Goal: Information Seeking & Learning: Learn about a topic

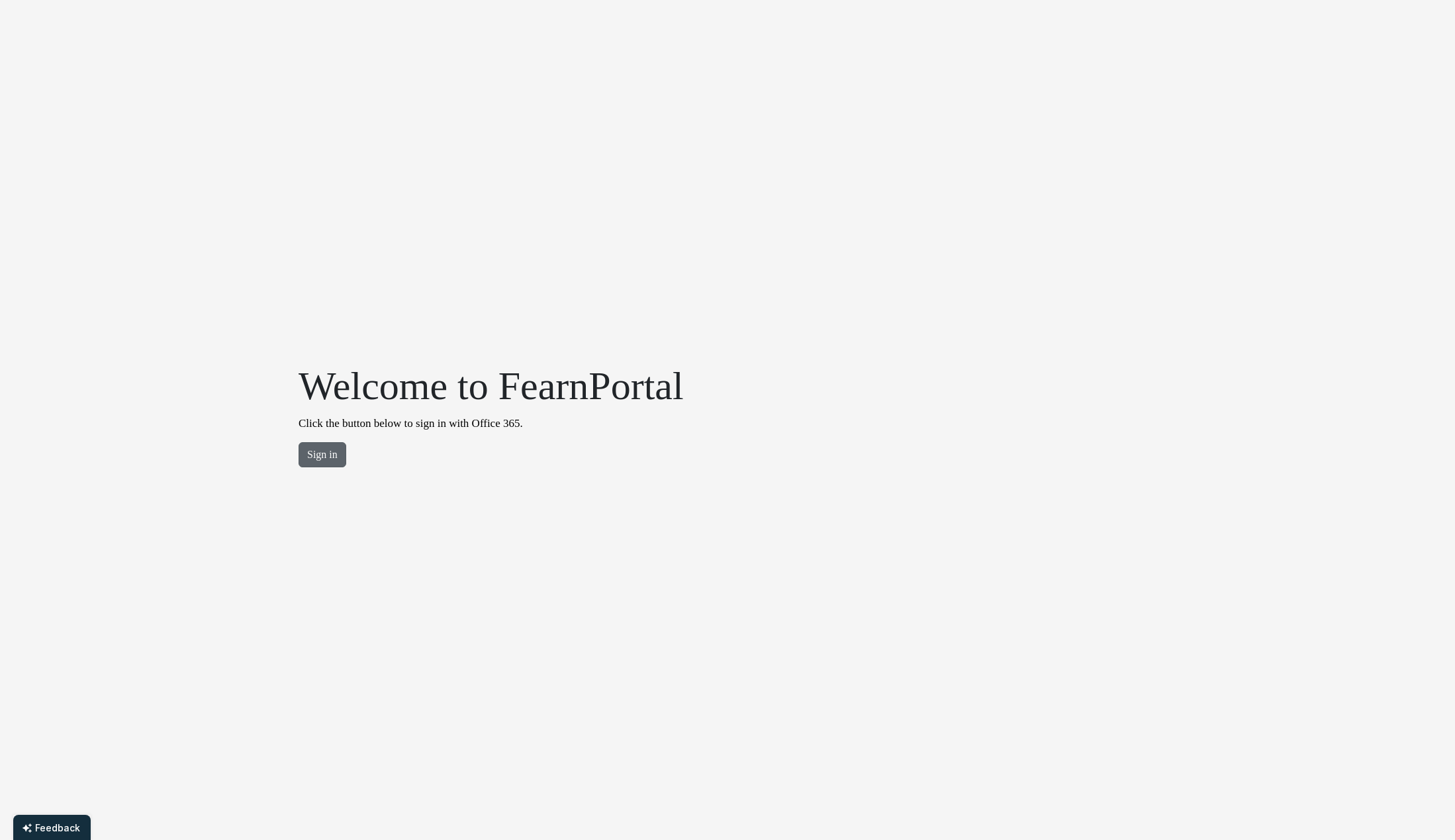
click at [324, 459] on button "Sign in" at bounding box center [323, 455] width 48 height 25
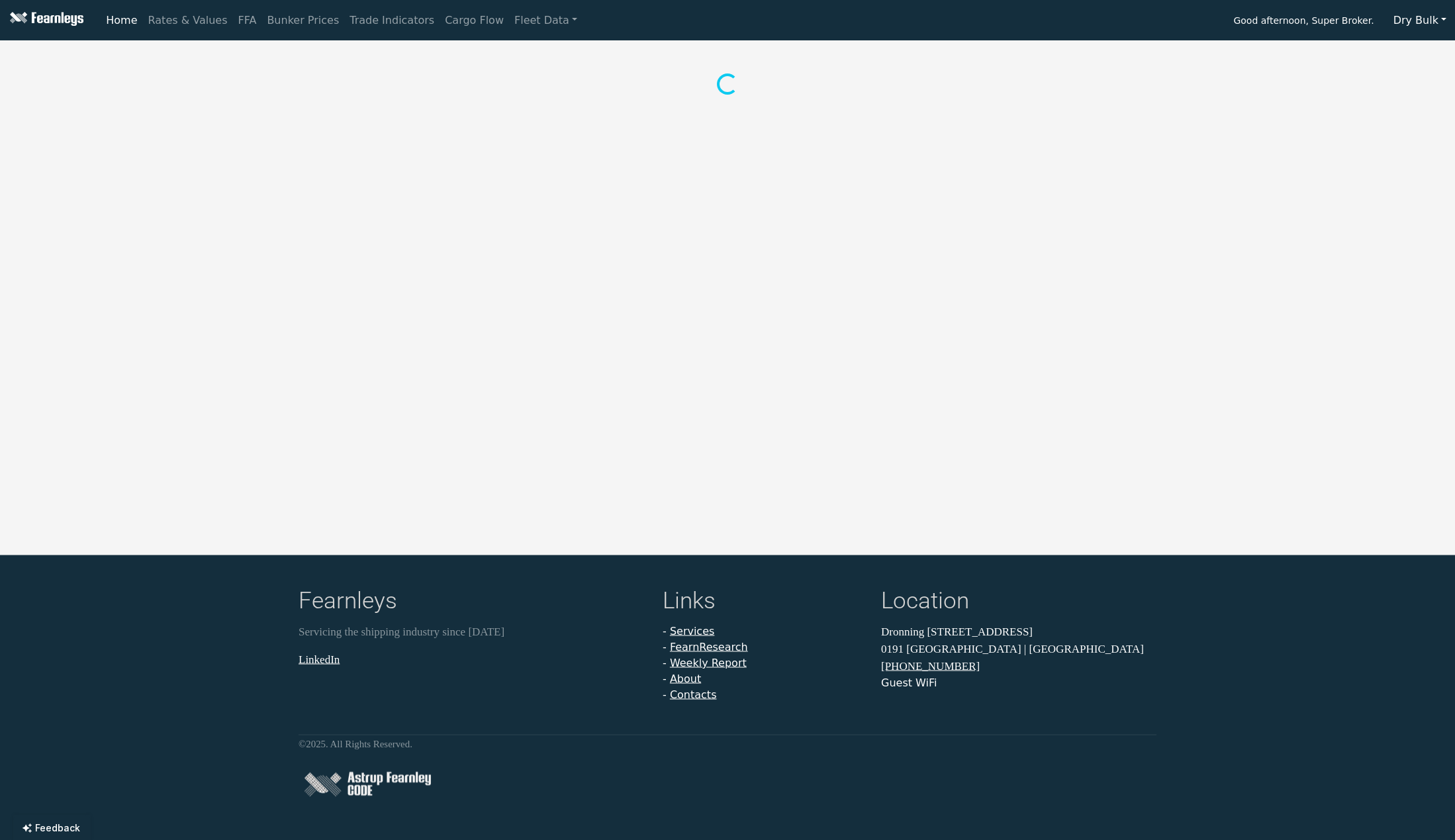
click at [1429, 23] on button "Dry Bulk" at bounding box center [1421, 20] width 70 height 25
click at [1425, 70] on link "Tankers" at bounding box center [1437, 72] width 105 height 21
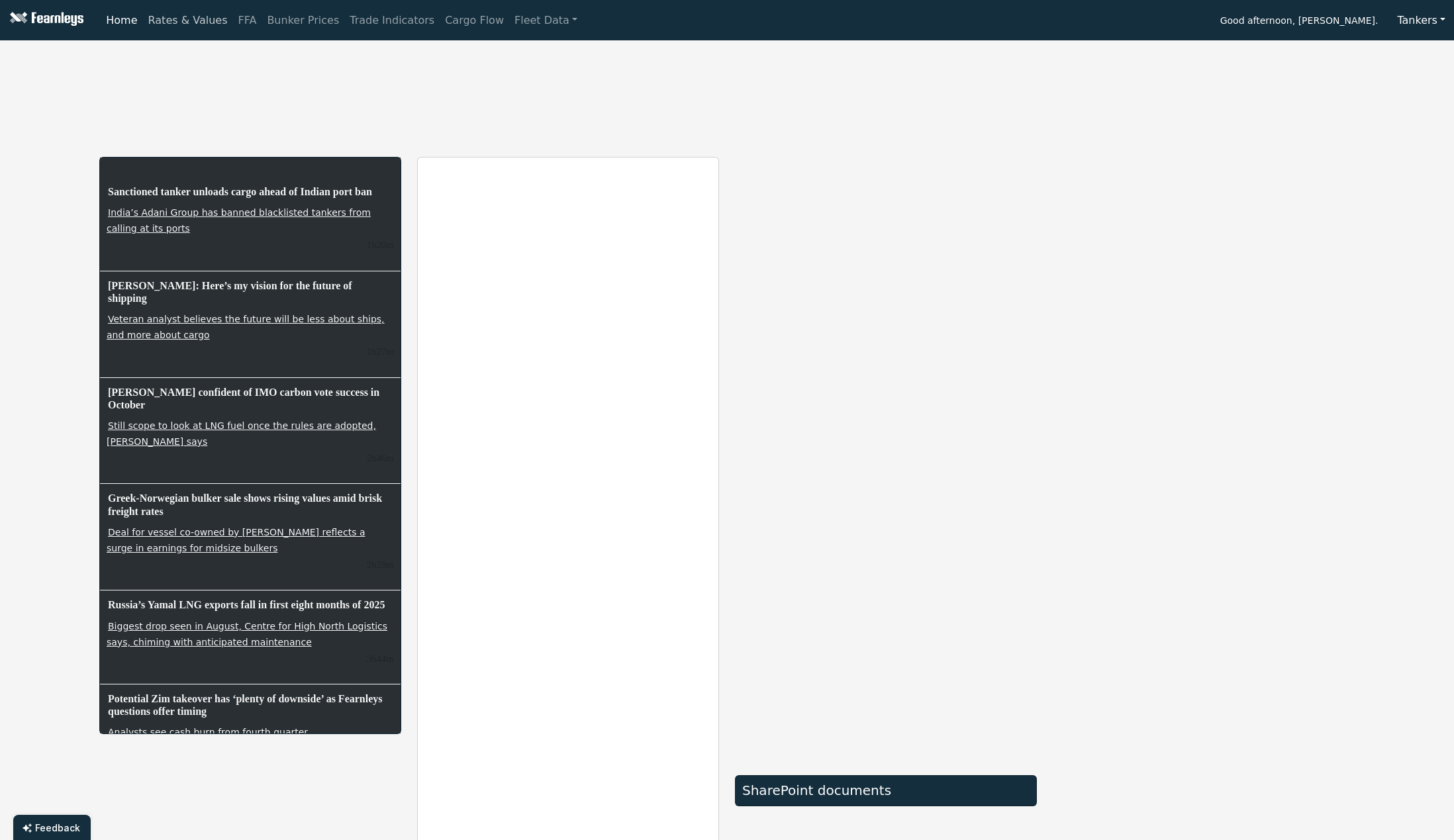
click at [203, 21] on link "Rates & Values" at bounding box center [187, 21] width 90 height 27
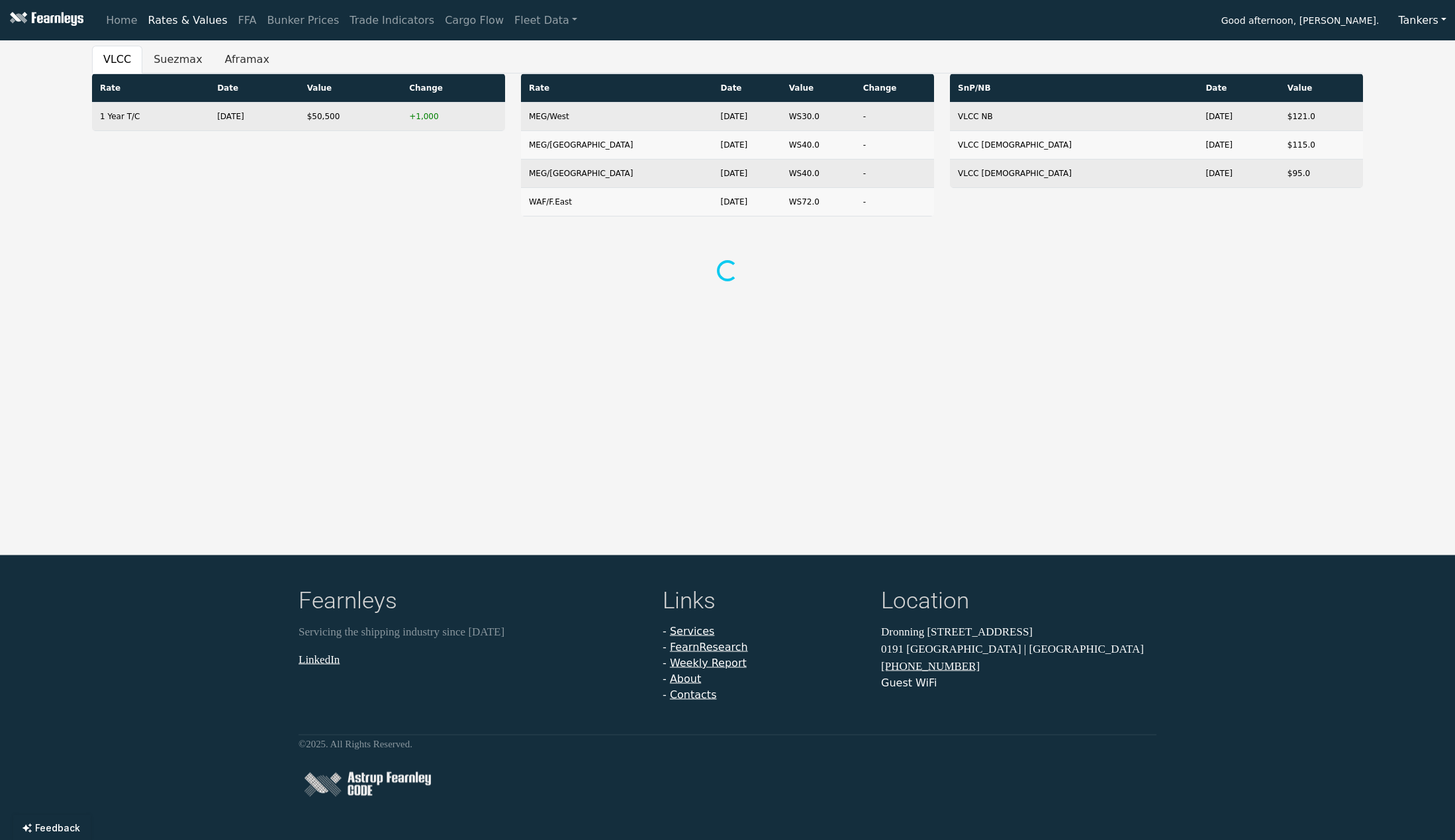
click at [1423, 23] on button "Tankers" at bounding box center [1422, 20] width 66 height 25
click at [1425, 74] on link "Tankers" at bounding box center [1442, 72] width 105 height 21
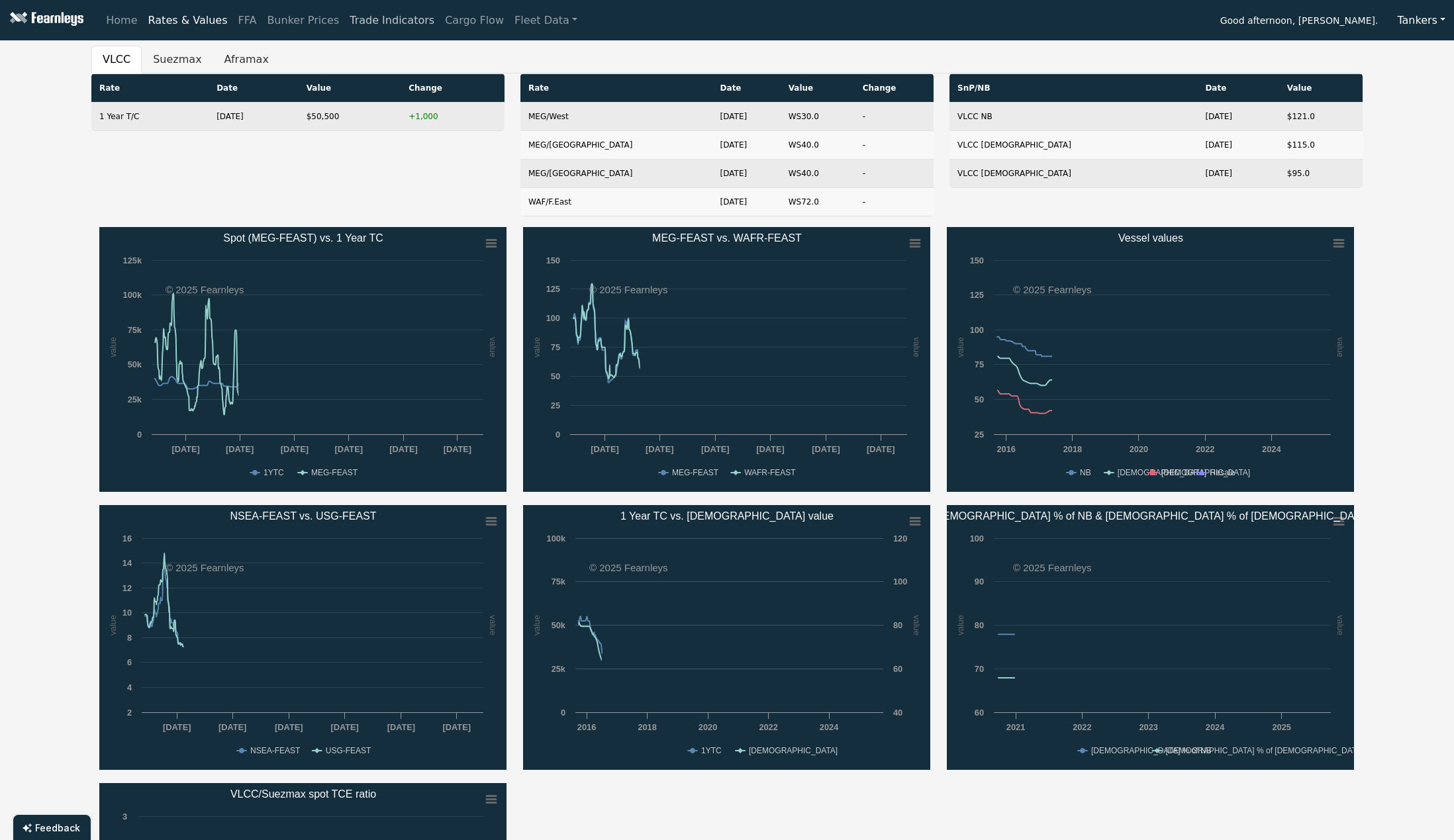
click at [344, 22] on link "Trade Indicators" at bounding box center [392, 21] width 95 height 27
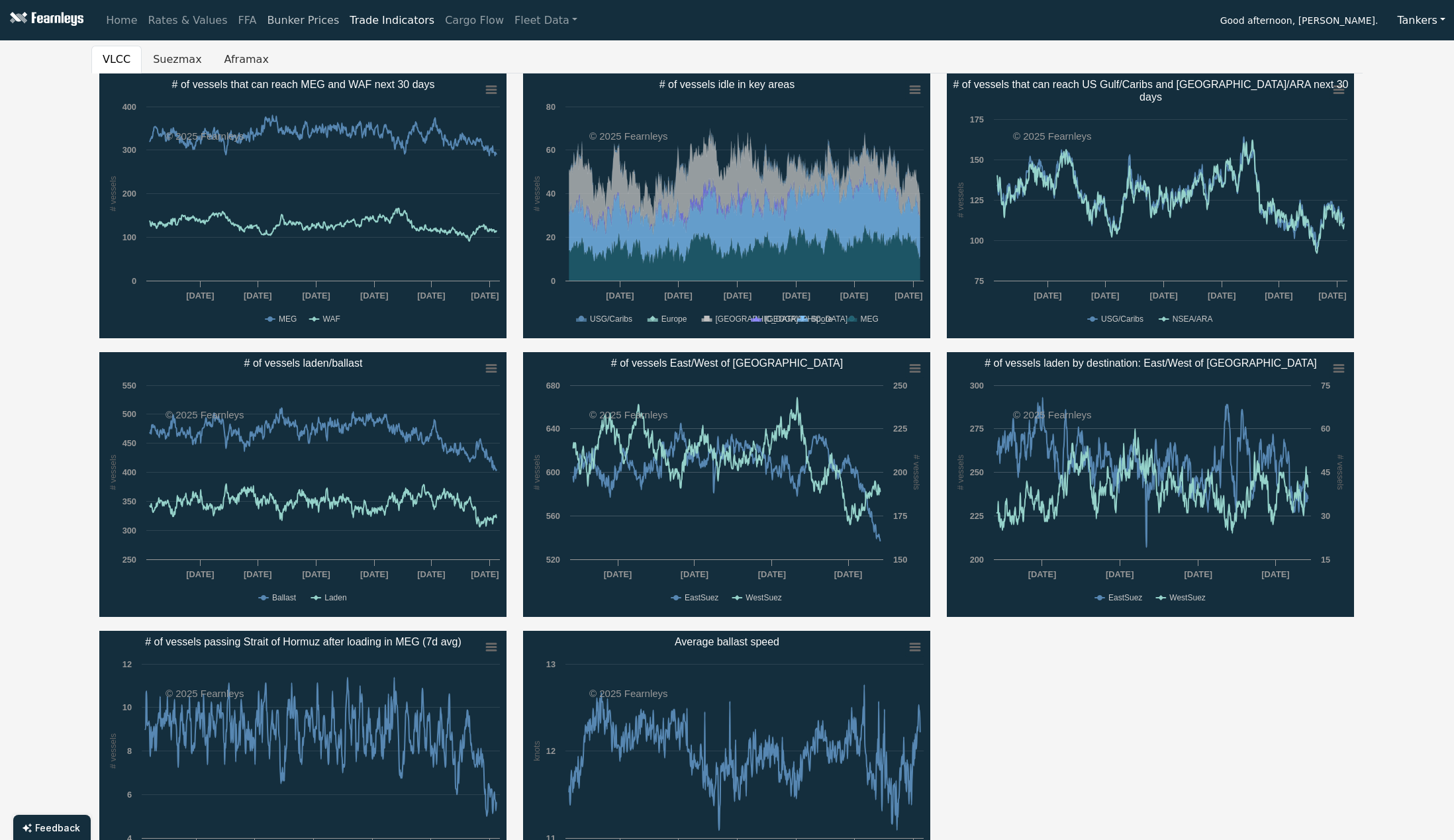
click at [294, 22] on link "Bunker Prices" at bounding box center [303, 21] width 83 height 27
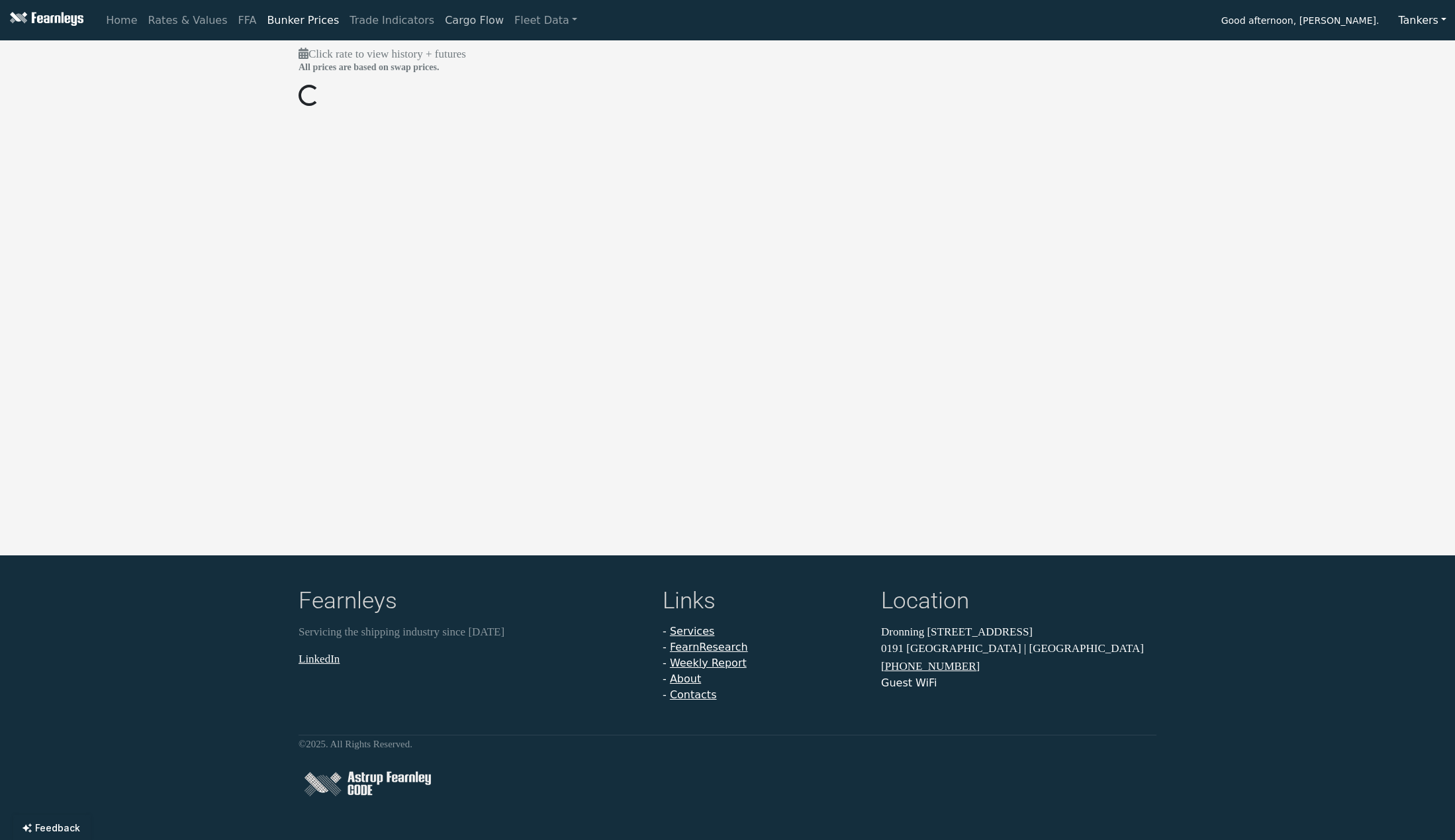
click at [440, 20] on link "Cargo Flow" at bounding box center [474, 21] width 69 height 27
click at [128, 18] on link "Home" at bounding box center [122, 21] width 42 height 27
click at [162, 20] on link "Rates & Values" at bounding box center [187, 21] width 90 height 27
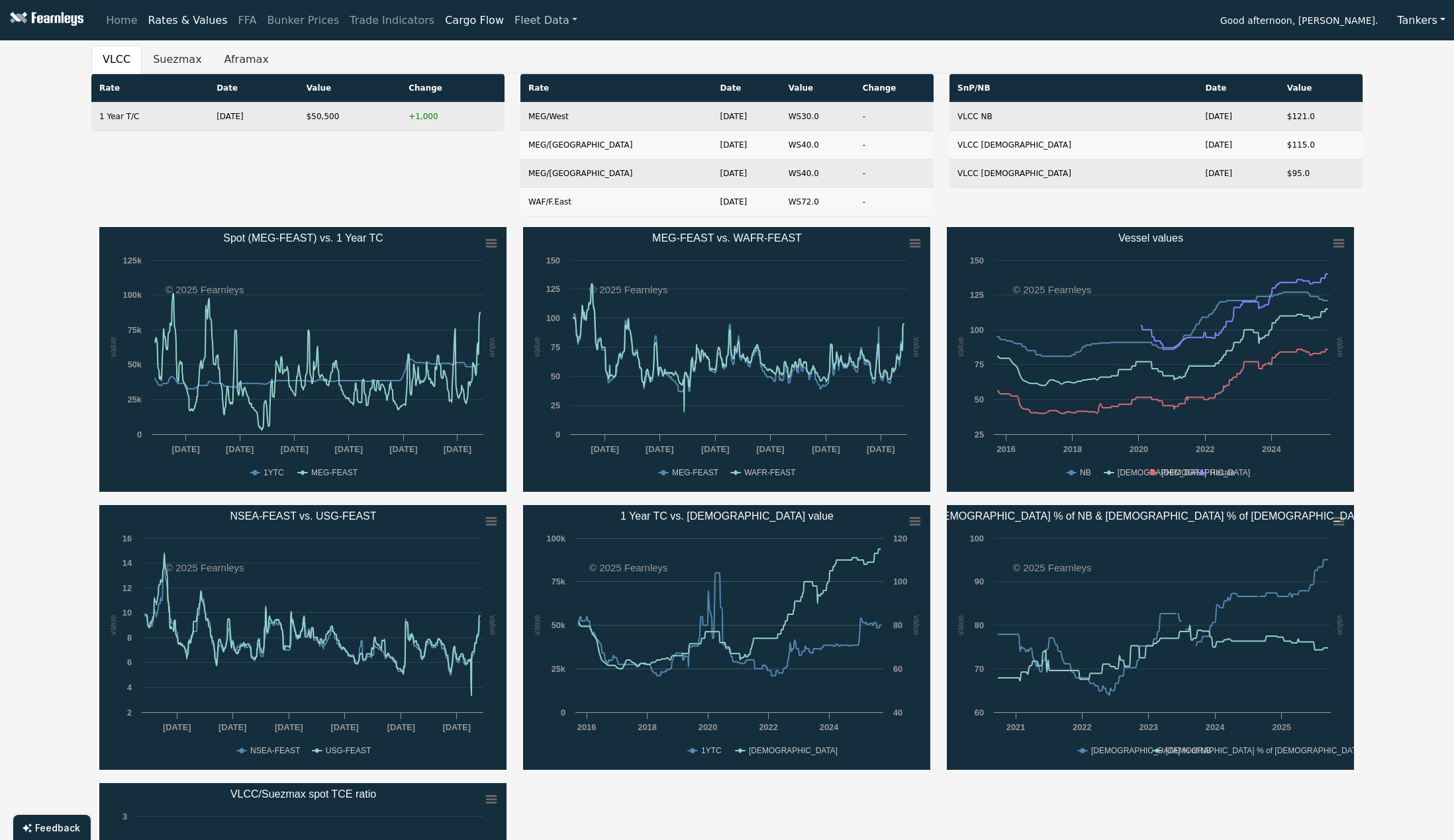
click at [509, 15] on link "Fleet Data" at bounding box center [545, 21] width 73 height 27
click at [521, 59] on link "Fleet Stats" at bounding box center [562, 57] width 84 height 27
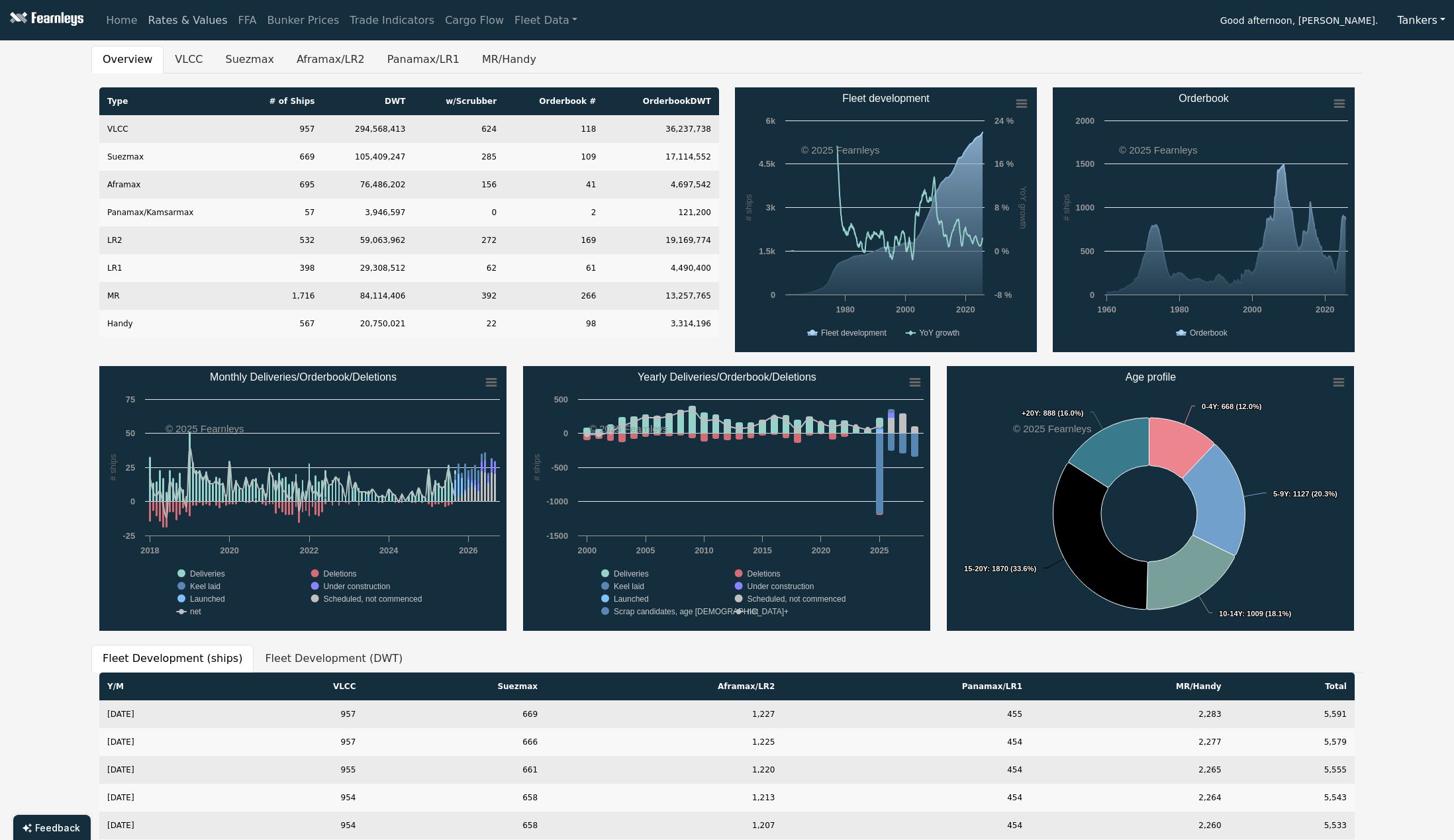
click at [162, 22] on link "Rates & Values" at bounding box center [187, 21] width 90 height 27
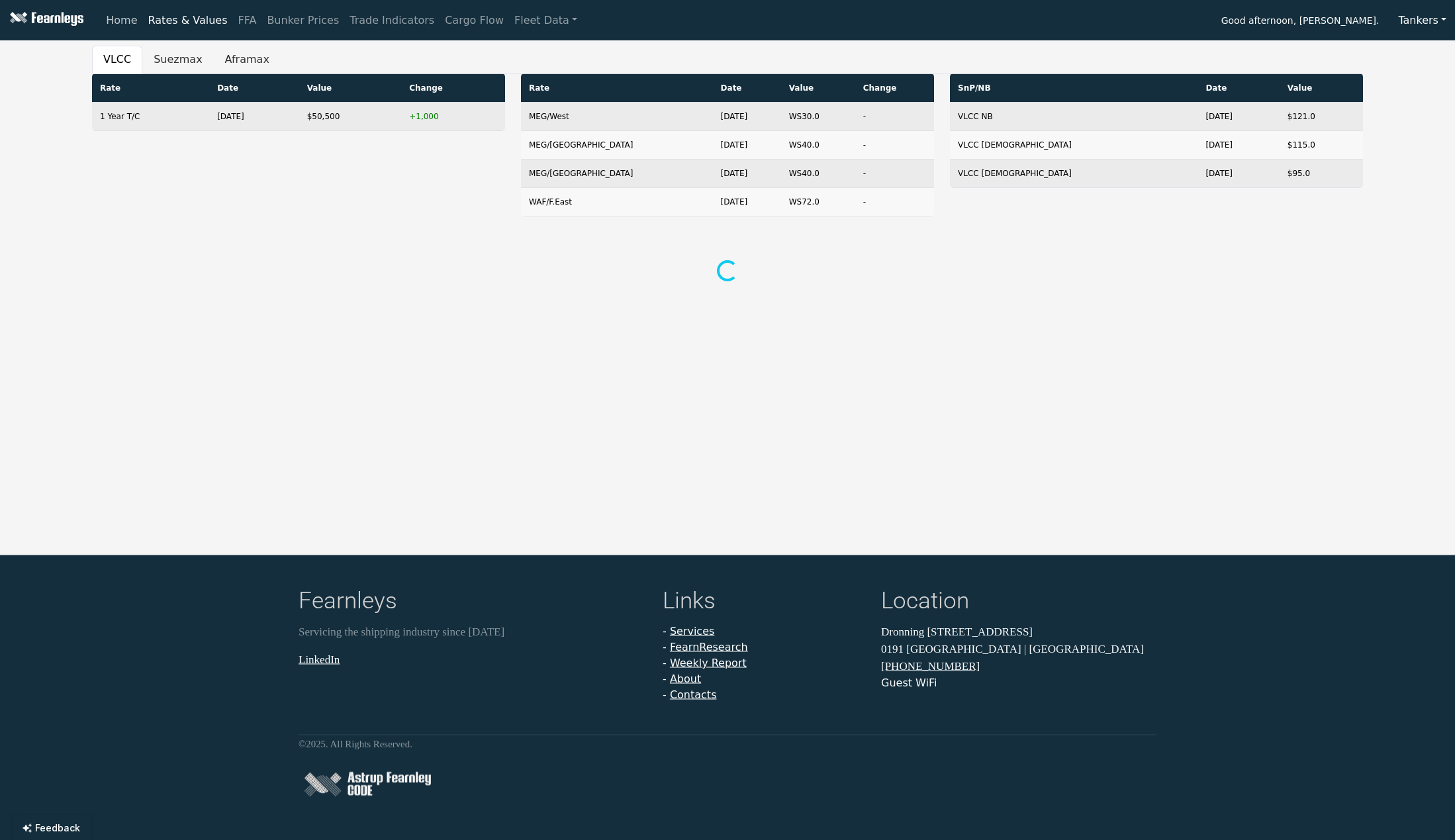
click at [126, 20] on link "Home" at bounding box center [122, 21] width 42 height 27
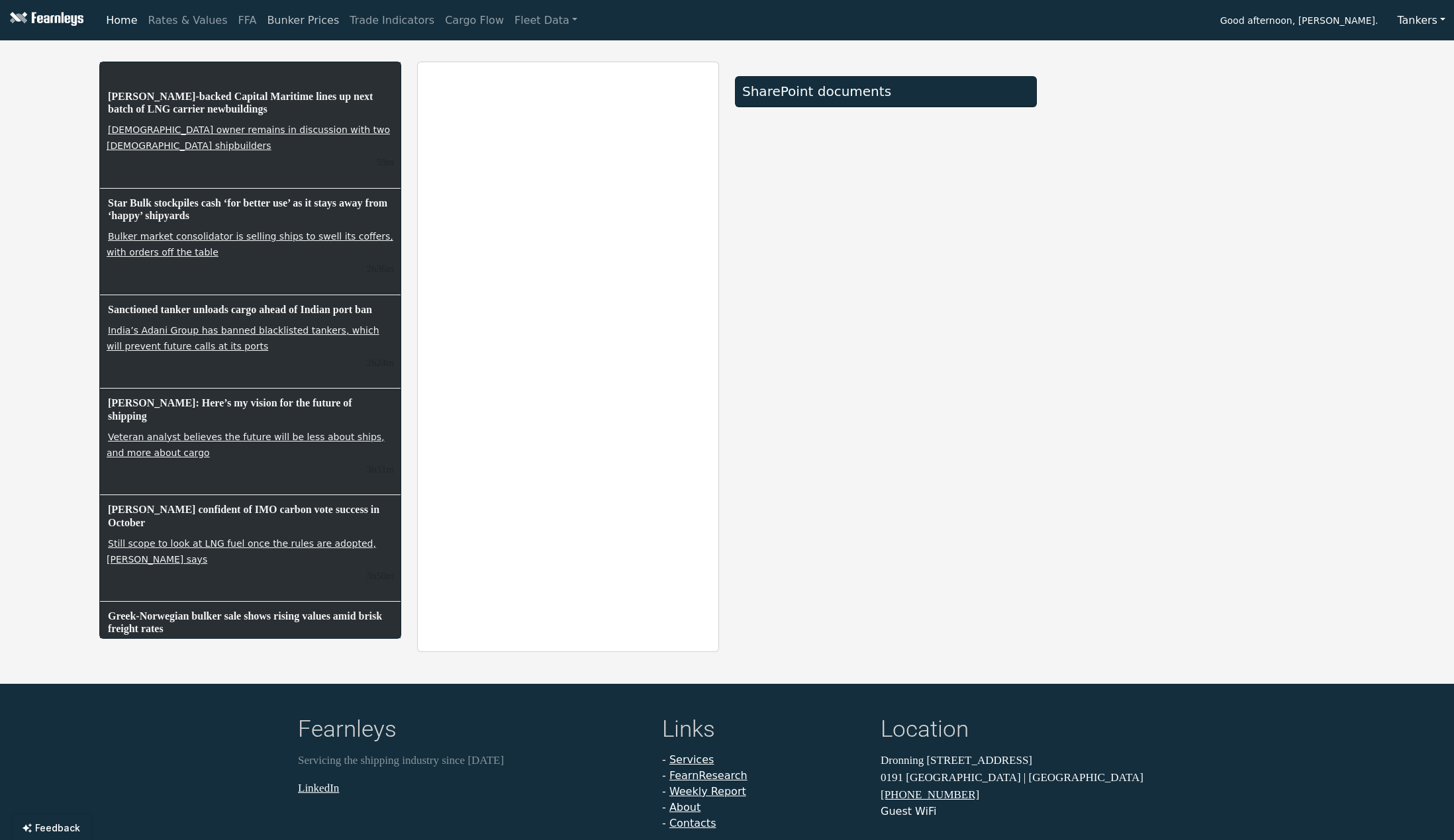
click at [285, 21] on link "Bunker Prices" at bounding box center [303, 21] width 83 height 27
